Goal: Information Seeking & Learning: Find specific fact

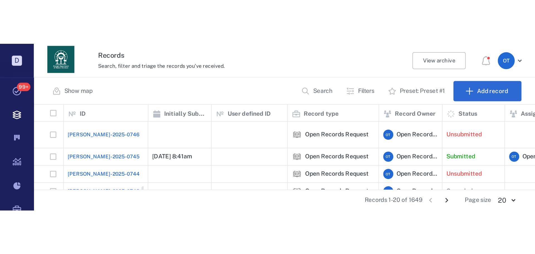
scroll to position [196, 509]
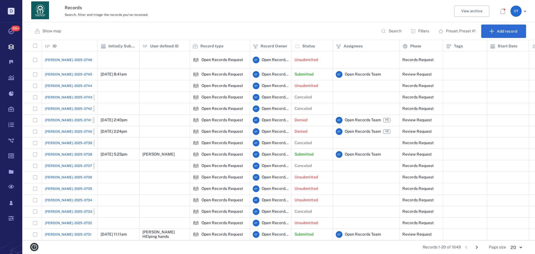
click at [60, 72] on span "[PERSON_NAME]-2025-0745" at bounding box center [68, 74] width 47 height 5
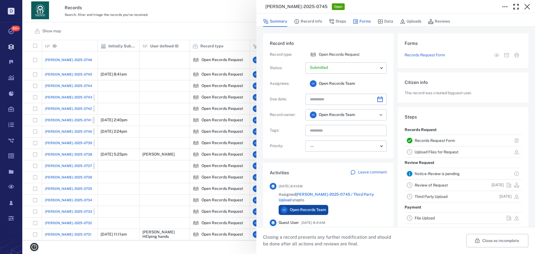
click at [362, 22] on button "Forms" at bounding box center [362, 21] width 18 height 11
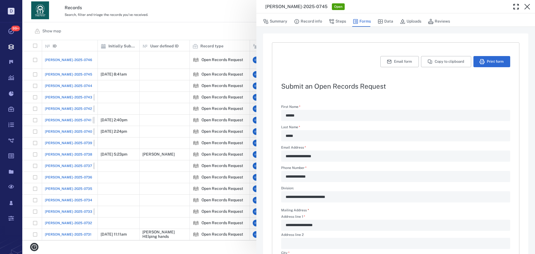
drag, startPoint x: 433, startPoint y: 60, endPoint x: 431, endPoint y: 80, distance: 20.7
click at [428, 60] on button "Copy to clipboard" at bounding box center [446, 61] width 50 height 11
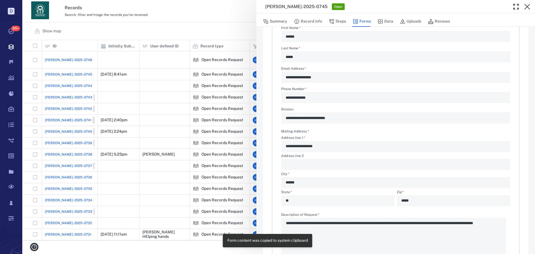
scroll to position [134, 0]
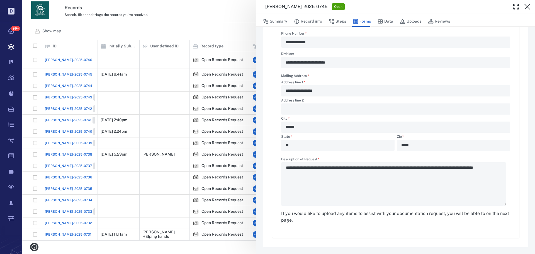
click at [201, 57] on div "**********" at bounding box center [278, 127] width 513 height 254
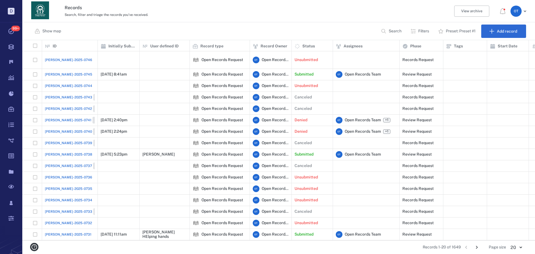
click at [68, 72] on span "[PERSON_NAME]-2025-0745" at bounding box center [68, 74] width 47 height 5
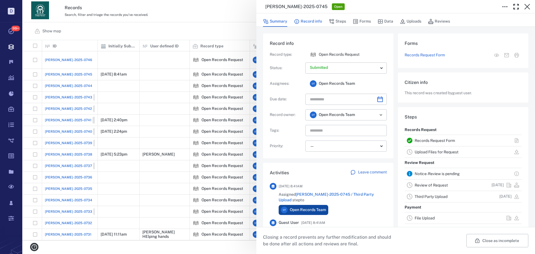
click at [313, 25] on button "Record info" at bounding box center [308, 21] width 28 height 11
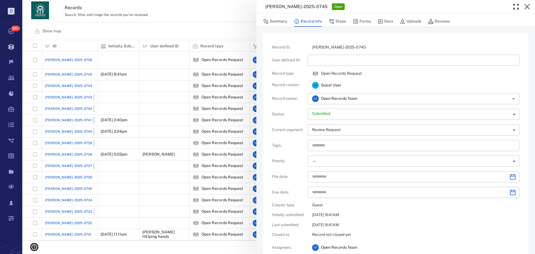
click at [329, 53] on div "Record ID : [PERSON_NAME]-2025-0745 User defined ID : ​ Record type : Open Reco…" at bounding box center [395, 154] width 247 height 218
click at [341, 22] on button "Steps" at bounding box center [337, 21] width 17 height 11
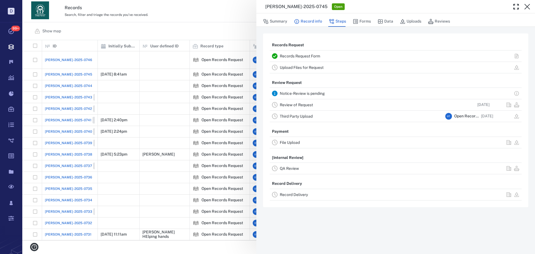
click at [365, 23] on button "Forms" at bounding box center [362, 21] width 18 height 11
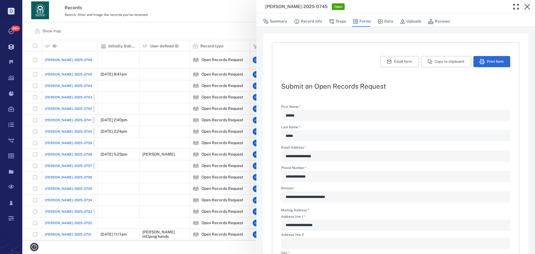
type textarea "*"
click at [311, 22] on button "Record info" at bounding box center [308, 21] width 28 height 11
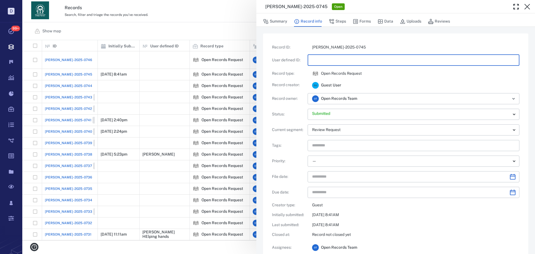
click at [320, 55] on input "text" at bounding box center [413, 60] width 203 height 11
type input "**********"
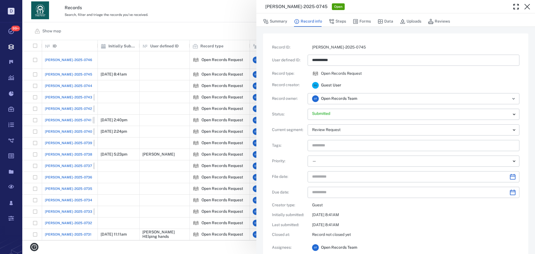
drag, startPoint x: 230, startPoint y: 18, endPoint x: 354, endPoint y: 50, distance: 128.3
click at [229, 18] on div "**********" at bounding box center [278, 127] width 513 height 254
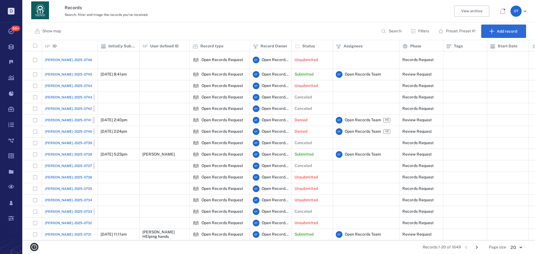
click at [391, 25] on button "Search" at bounding box center [392, 31] width 28 height 13
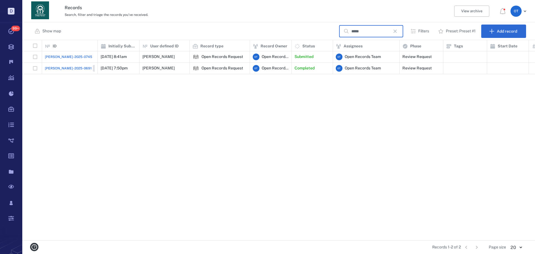
type input "*****"
click at [70, 69] on div "[PERSON_NAME]-2025-0691 Closed" at bounding box center [76, 68] width 63 height 7
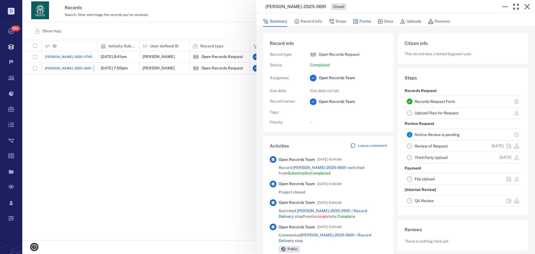
drag, startPoint x: 358, startPoint y: 20, endPoint x: 360, endPoint y: 22, distance: 3.2
click at [358, 20] on button "Forms" at bounding box center [362, 21] width 18 height 11
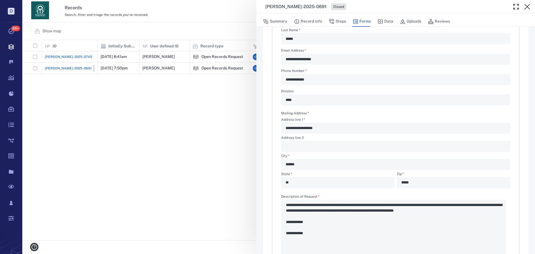
scroll to position [150, 0]
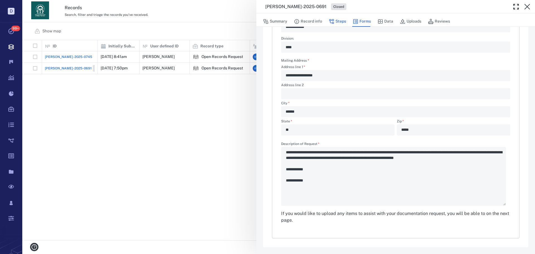
click at [334, 22] on button "Steps" at bounding box center [337, 21] width 17 height 11
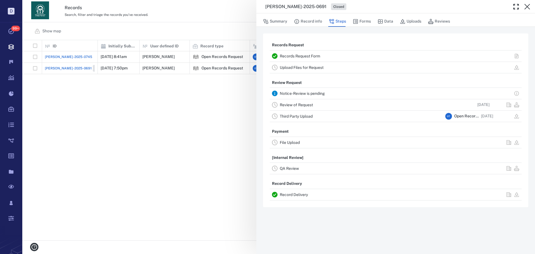
click at [292, 193] on link "Record Delivery" at bounding box center [294, 194] width 28 height 4
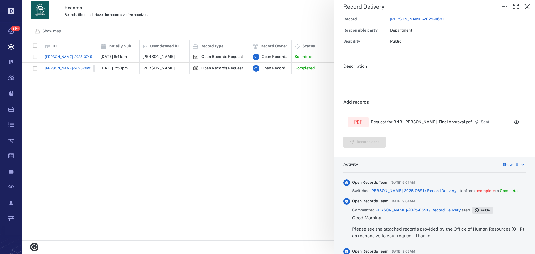
scroll to position [56, 0]
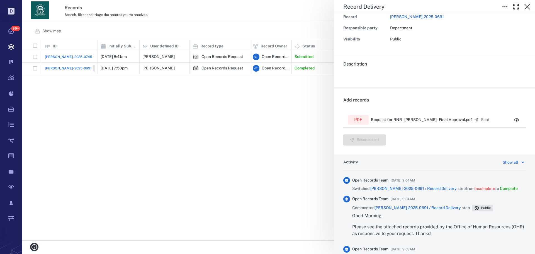
click at [233, 121] on div "Record Delivery Status Complete Type Record delivery Assignee No assignees Due …" at bounding box center [278, 127] width 513 height 254
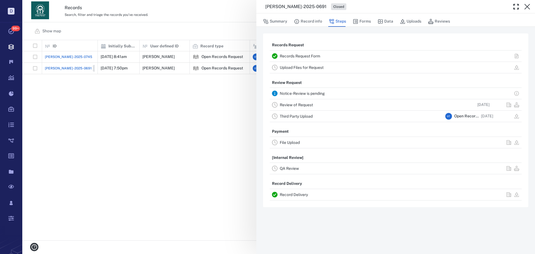
drag, startPoint x: 59, startPoint y: 57, endPoint x: 65, endPoint y: 55, distance: 5.7
click at [60, 57] on div "[PERSON_NAME]-2025-0691 Closed Summary Record info Steps Forms Data Uploads Rev…" at bounding box center [278, 127] width 513 height 254
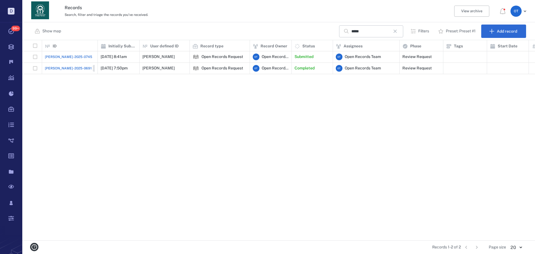
click at [65, 55] on span "[PERSON_NAME]-2025-0745" at bounding box center [68, 56] width 47 height 5
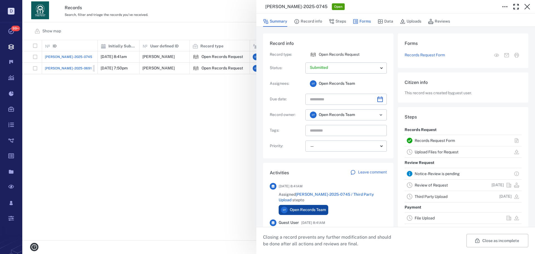
click at [363, 22] on button "Forms" at bounding box center [362, 21] width 18 height 11
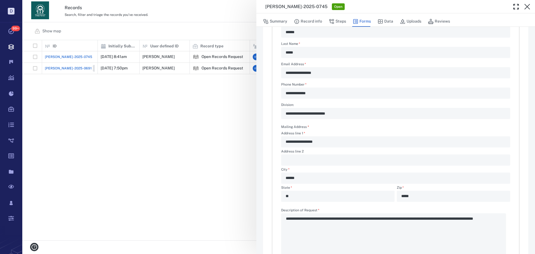
scroll to position [134, 0]
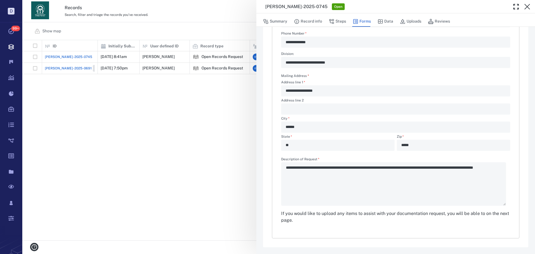
click at [146, 91] on div "**********" at bounding box center [278, 127] width 513 height 254
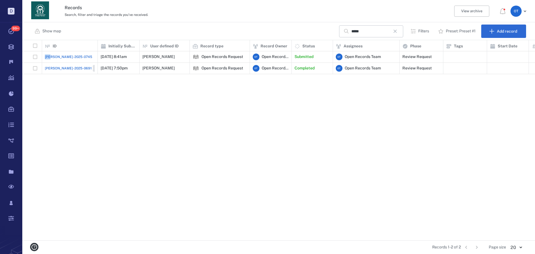
click at [146, 91] on div "[PERSON_NAME]-2025-0745 [DATE] 8:41am [PERSON_NAME] Open Records Request O T Op…" at bounding box center [419, 145] width 795 height 189
click at [398, 30] on icon "button" at bounding box center [395, 31] width 7 height 7
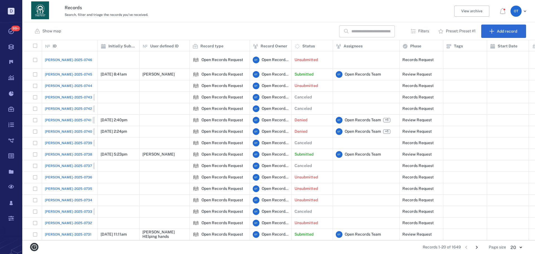
click at [359, 30] on input "text" at bounding box center [370, 31] width 39 height 12
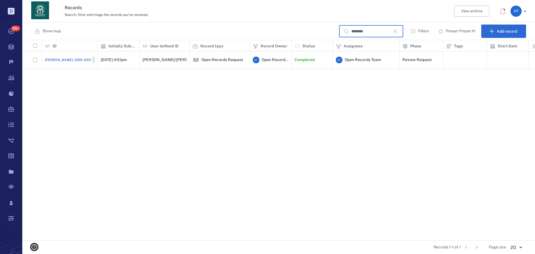
type input "********"
click at [53, 57] on span "[PERSON_NAME]-2025-0321" at bounding box center [68, 59] width 47 height 5
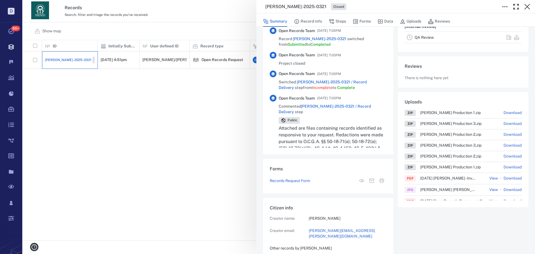
scroll to position [111, 0]
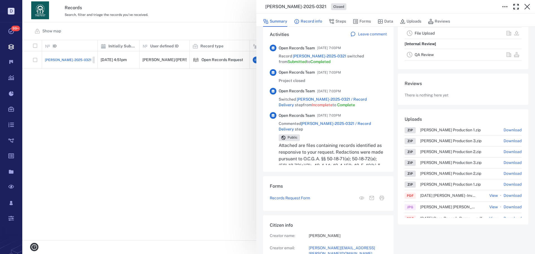
click at [316, 25] on button "Record info" at bounding box center [308, 21] width 28 height 11
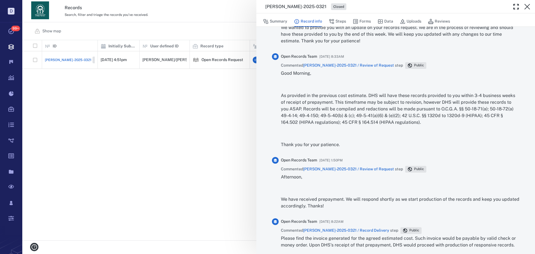
scroll to position [641, 0]
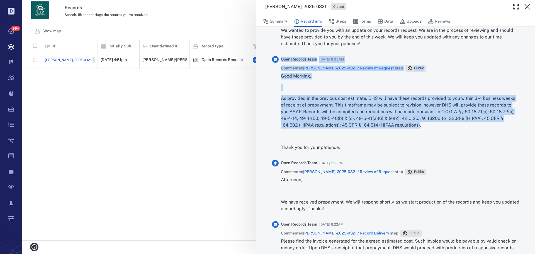
drag, startPoint x: 419, startPoint y: 126, endPoint x: 280, endPoint y: 96, distance: 142.3
click at [279, 95] on div "Open Records Team [DATE] 8:33AM Commented [PERSON_NAME]-2025-0321 / Review of R…" at bounding box center [395, 105] width 247 height 99
click at [312, 108] on p "As provided in the previous cost estimate. DHS will have these records provided…" at bounding box center [400, 111] width 238 height 33
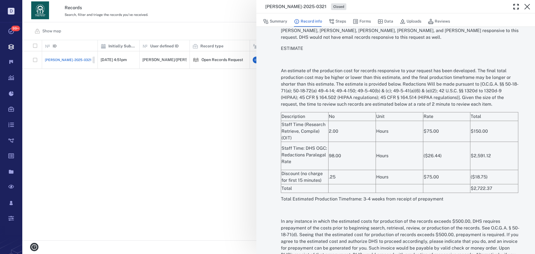
scroll to position [1170, 0]
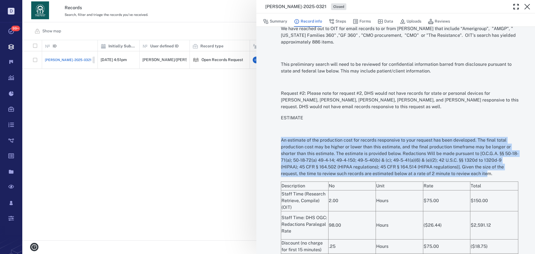
drag, startPoint x: 488, startPoint y: 180, endPoint x: 282, endPoint y: 149, distance: 208.1
click at [282, 149] on p "An estimate of the production cost for records responsive to your request has b…" at bounding box center [400, 157] width 238 height 40
copy p "An estimate of the production cost for records responsive to your request has b…"
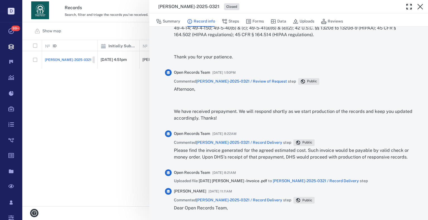
scroll to position [647, 0]
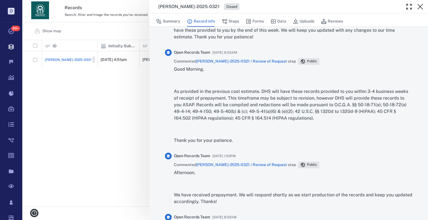
click at [228, 145] on div "Good Morning, As provided in the previous cost estimate. DHS will have these re…" at bounding box center [293, 107] width 238 height 82
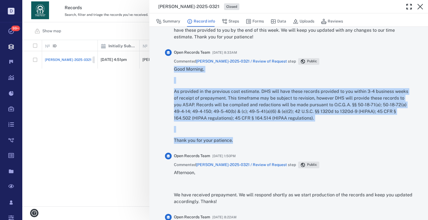
drag, startPoint x: 232, startPoint y: 141, endPoint x: 174, endPoint y: 70, distance: 91.6
click at [174, 70] on div "Good Morning, As provided in the previous cost estimate. DHS will have these re…" at bounding box center [293, 105] width 238 height 78
copy div "Good Morning, As provided in the previous cost estimate. DHS will have these re…"
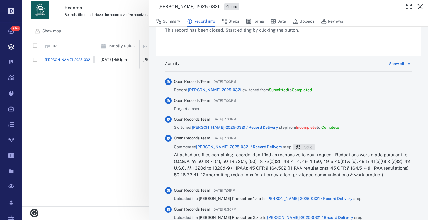
scroll to position [285, 0]
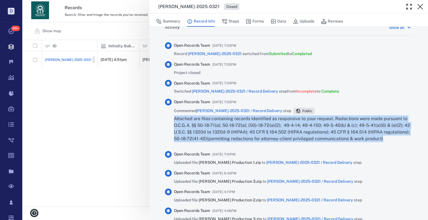
drag, startPoint x: 354, startPoint y: 135, endPoint x: 173, endPoint y: 121, distance: 181.6
click at [173, 121] on div "Open Records Team [DATE] 7:03PM Commented [PERSON_NAME]-2025-0321 / Record Deli…" at bounding box center [288, 123] width 247 height 48
copy p "Attached are files containing records identified as responsive to your request.…"
click at [75, 97] on div "[PERSON_NAME]-2025-0321 Closed Summary Record info Steps Forms Data Uploads Rev…" at bounding box center [225, 110] width 406 height 220
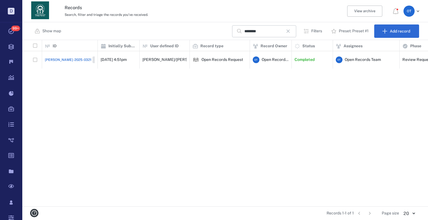
click at [67, 59] on div "[PERSON_NAME]-2025-0321 Closed" at bounding box center [76, 60] width 63 height 7
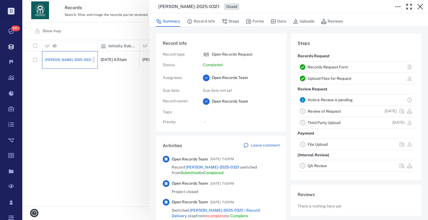
scroll to position [22, 111]
